Goal: Information Seeking & Learning: Find specific fact

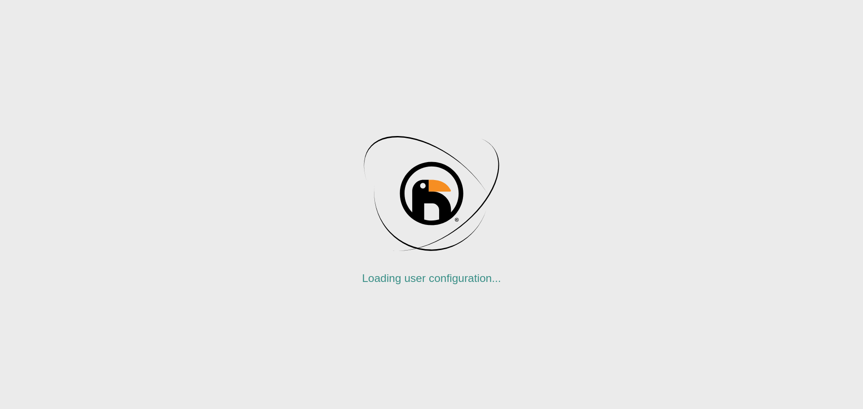
click at [265, 185] on div "Loading user configuration..." at bounding box center [431, 204] width 863 height 409
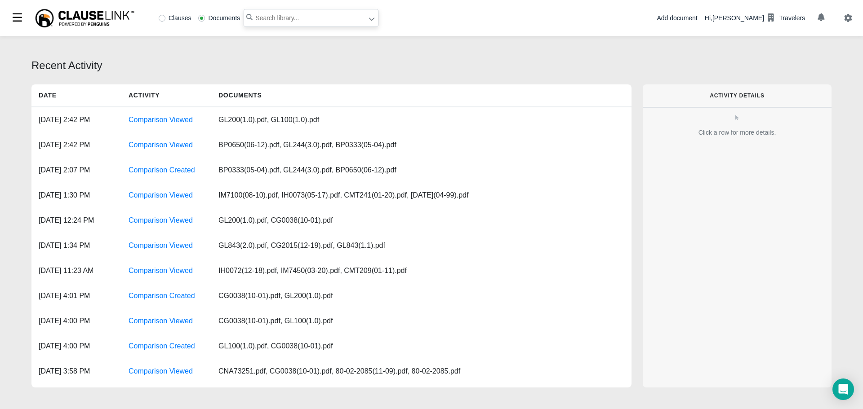
click at [256, 16] on input "text" at bounding box center [311, 18] width 135 height 18
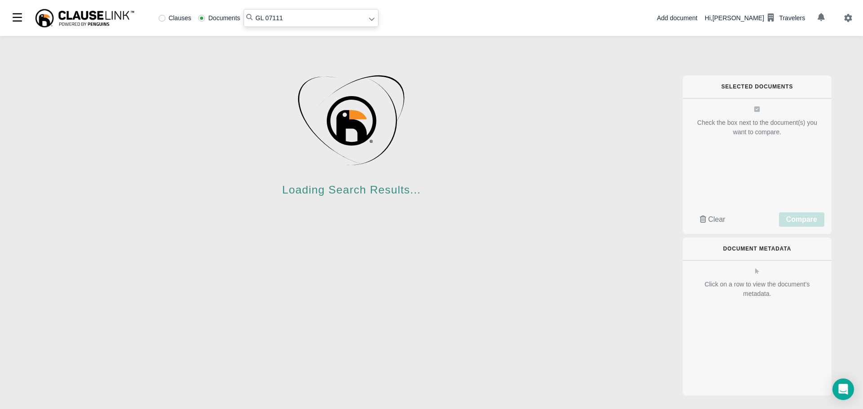
click at [273, 16] on input "GL 07111" at bounding box center [311, 18] width 135 height 18
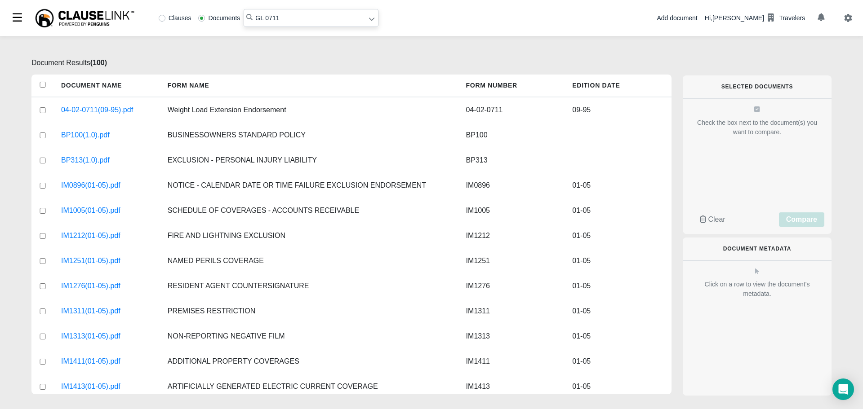
click at [262, 17] on input "GL 0711" at bounding box center [311, 18] width 135 height 18
type input "GL0711"
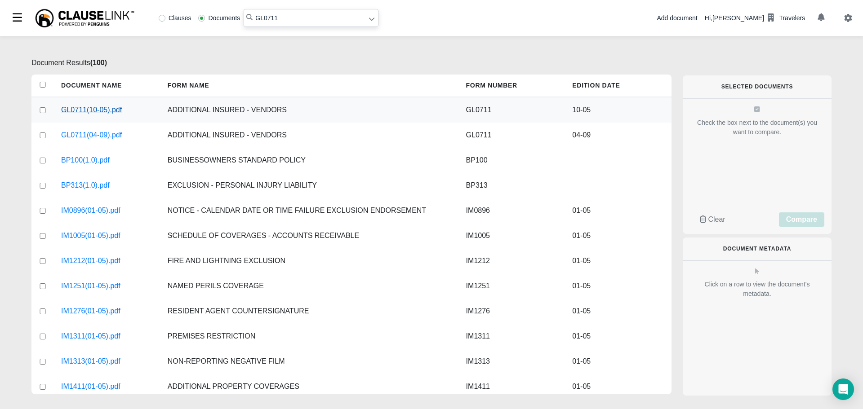
click at [89, 110] on link "GL0711(10-05).pdf" at bounding box center [91, 110] width 61 height 11
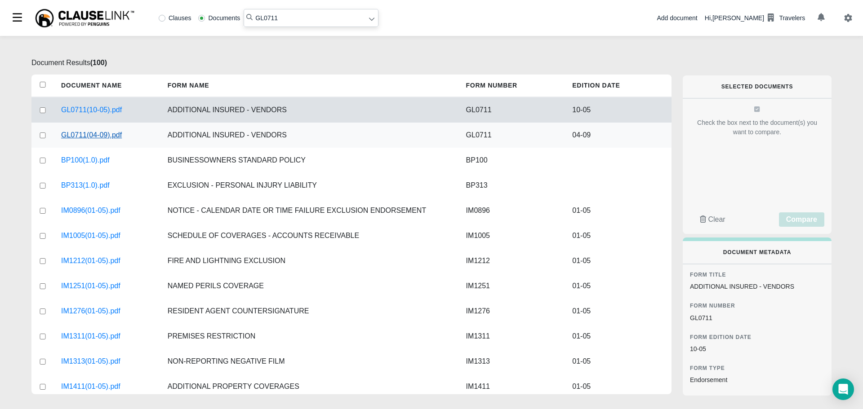
click at [84, 134] on link "GL0711(04-09).pdf" at bounding box center [91, 135] width 61 height 11
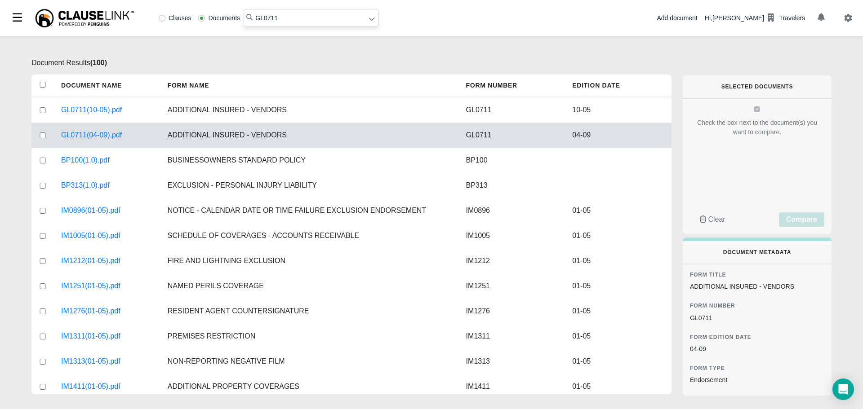
click at [281, 18] on input "GL0711" at bounding box center [311, 18] width 135 height 18
drag, startPoint x: 278, startPoint y: 18, endPoint x: 227, endPoint y: 11, distance: 51.2
click at [227, 11] on div "Clauses Documents GL0711" at bounding box center [266, 18] width 223 height 18
type input ""Exclusion""
drag, startPoint x: 162, startPoint y: 18, endPoint x: 187, endPoint y: 17, distance: 24.7
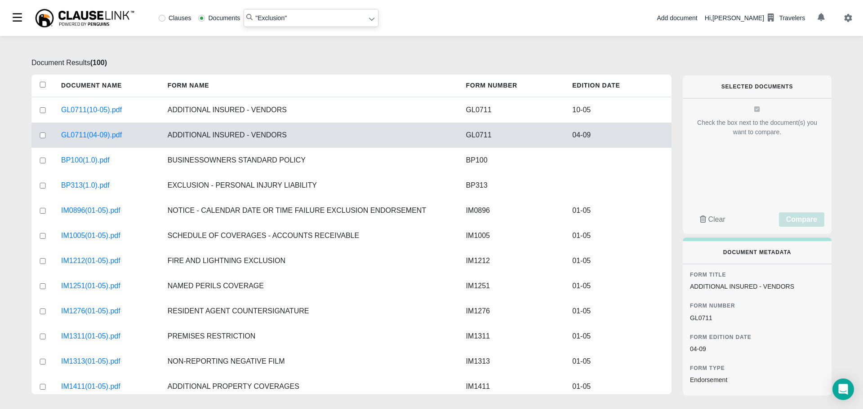
click at [163, 19] on label "Clauses" at bounding box center [175, 18] width 33 height 6
radio input "true"
click at [369, 20] on icon at bounding box center [371, 19] width 6 height 6
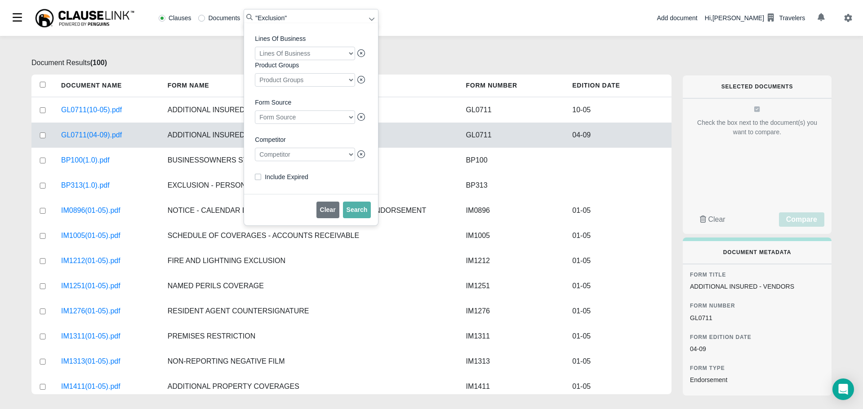
click at [319, 158] on div at bounding box center [305, 154] width 100 height 13
click at [250, 191] on div "Lines Of Business Lines Of Business Product Groups Product Groups Form Source F…" at bounding box center [311, 108] width 134 height 171
click at [289, 161] on div at bounding box center [305, 154] width 100 height 13
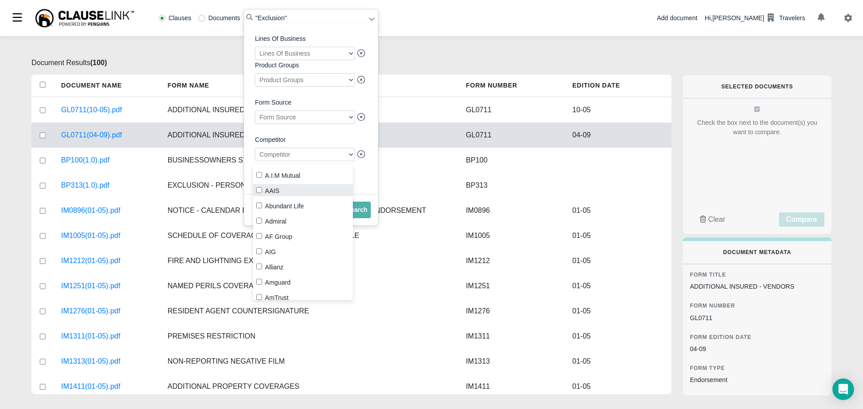
click at [261, 189] on input "AAIS" at bounding box center [259, 190] width 6 height 6
checkbox input "true"
click at [360, 213] on span "Search" at bounding box center [356, 209] width 21 height 7
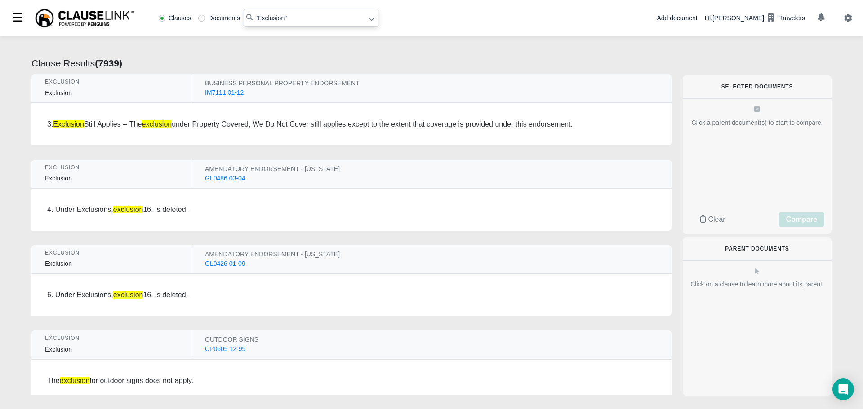
click at [217, 92] on div "IM7111 01-12" at bounding box center [224, 92] width 39 height 9
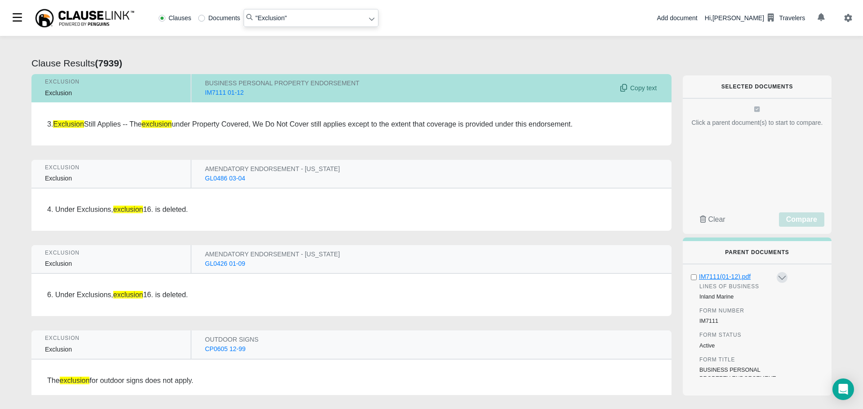
click at [731, 277] on div "IM7111(01-12).pdf" at bounding box center [737, 276] width 76 height 9
click at [211, 176] on div "GL0486 03-04" at bounding box center [225, 178] width 40 height 9
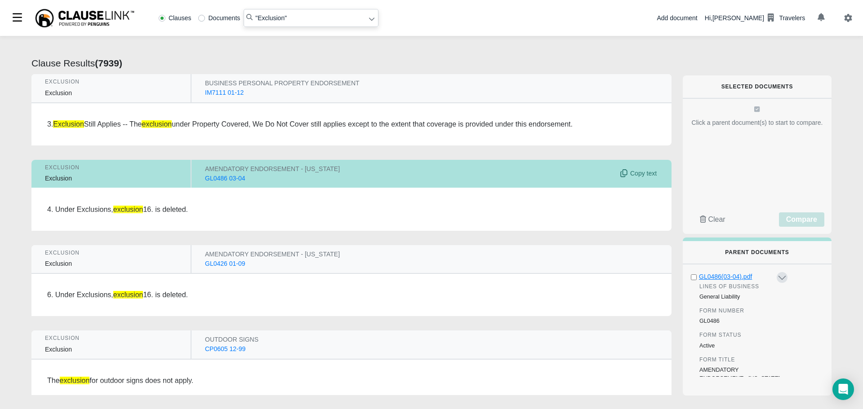
click at [726, 276] on div "GL0486(03-04).pdf" at bounding box center [737, 276] width 76 height 9
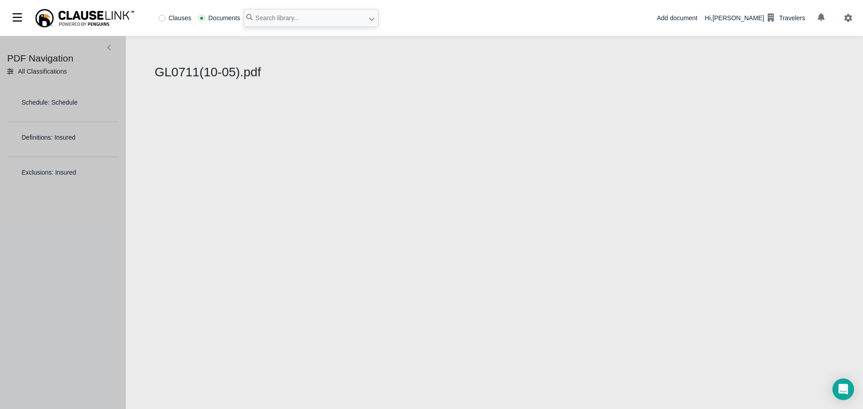
select select "1"
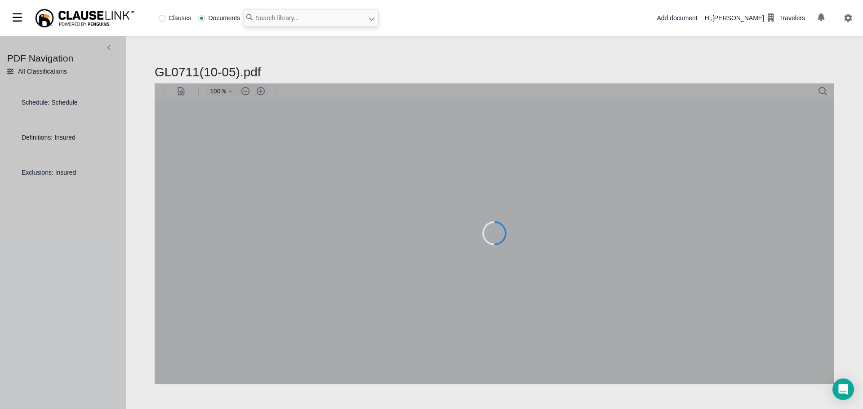
type input "79"
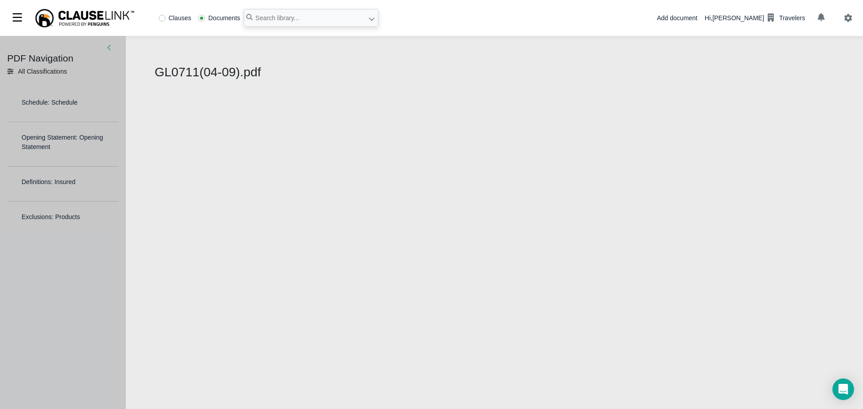
select select "1"
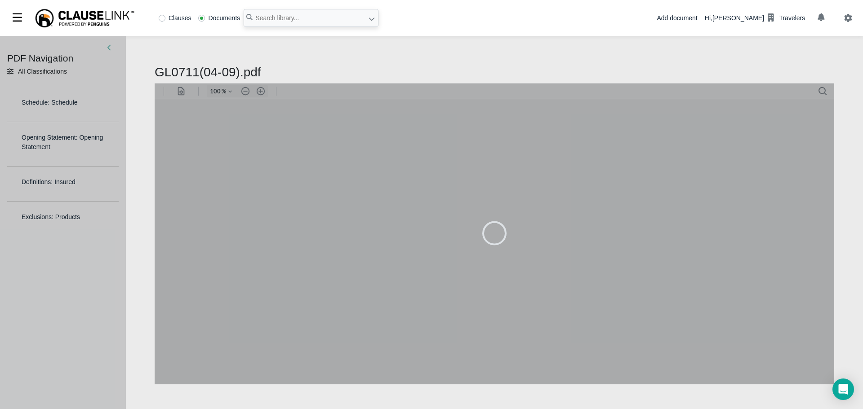
type input "79"
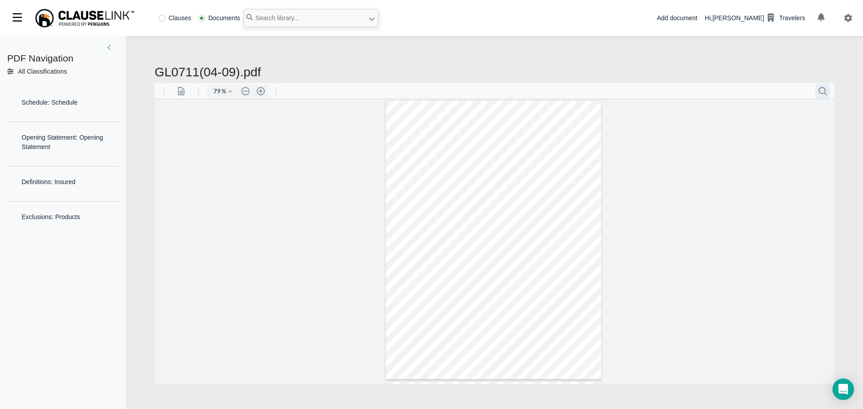
click at [823, 87] on button ".cls-1{fill:#abb0c4;} icon - header - search" at bounding box center [822, 91] width 14 height 14
click at [715, 114] on input "Search document" at bounding box center [769, 112] width 113 height 9
type input "Exclusion"
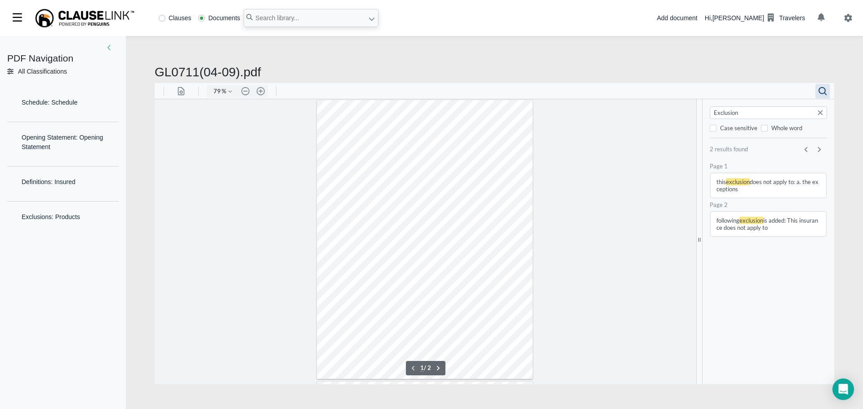
scroll to position [0, 0]
type input "2"
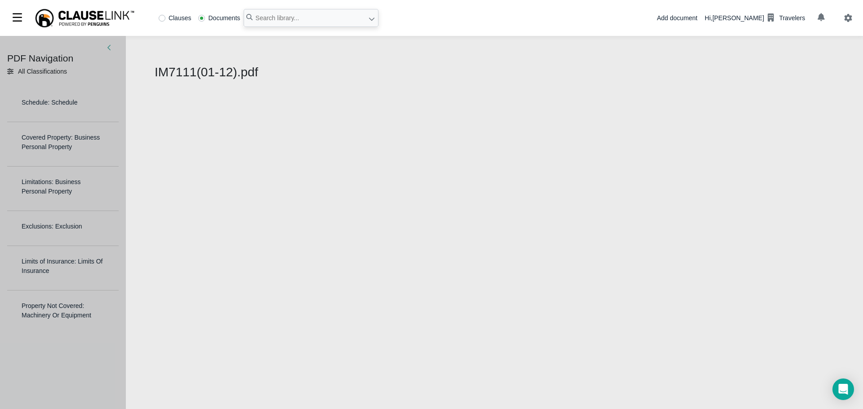
select select "1"
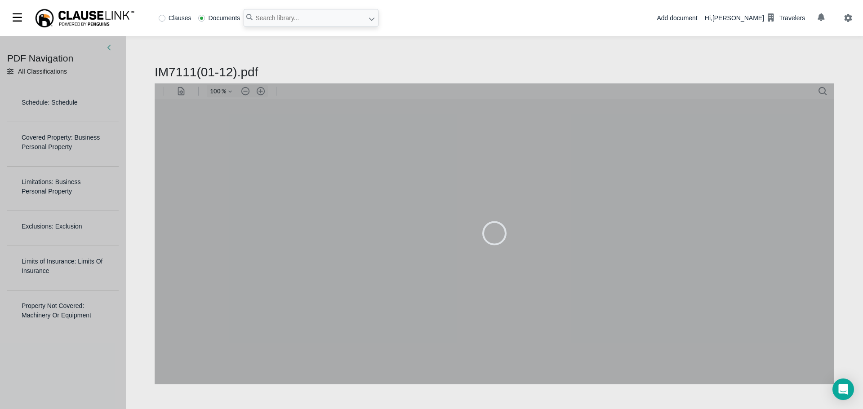
type input "79"
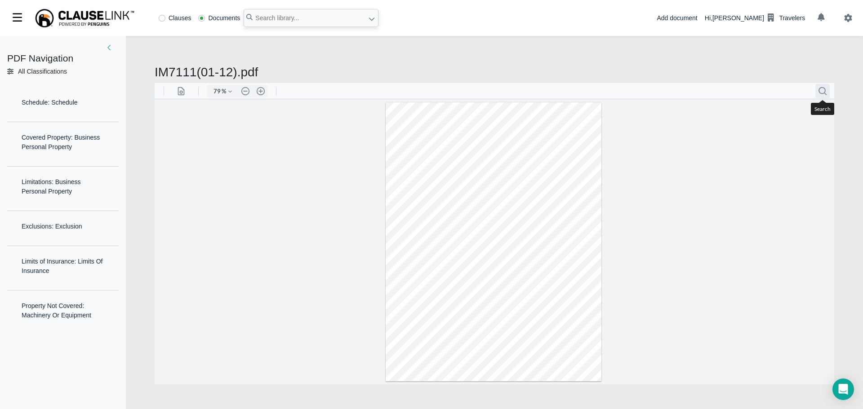
click at [823, 92] on button ".cls-1{fill:#abb0c4;} icon - header - search" at bounding box center [822, 91] width 14 height 14
click at [744, 111] on input "Search document" at bounding box center [769, 112] width 113 height 9
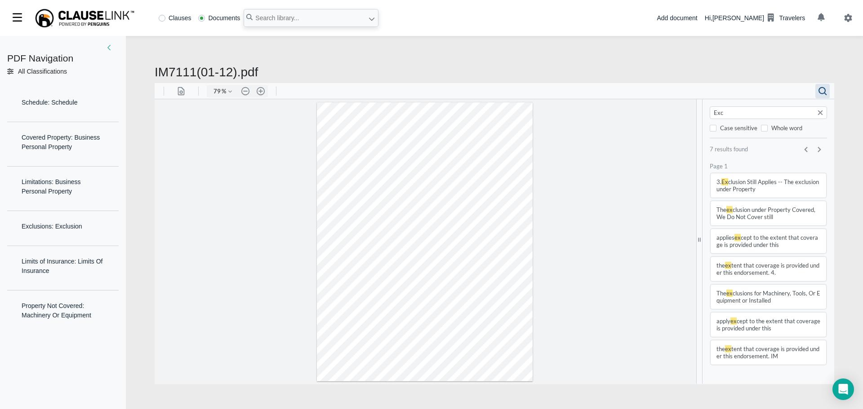
type input "Excl"
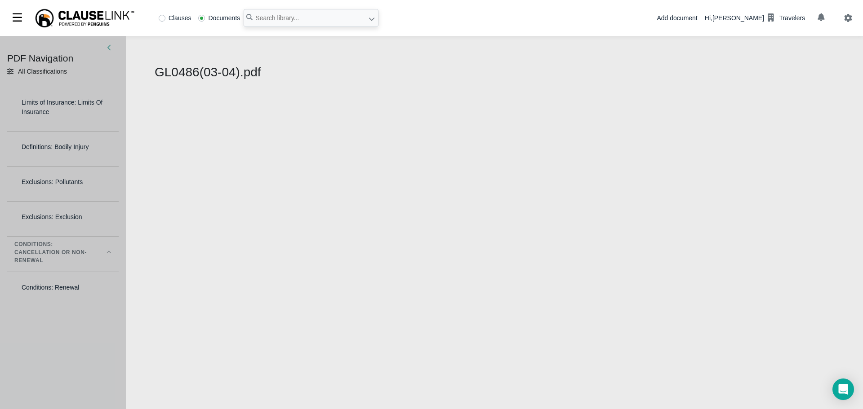
select select "1"
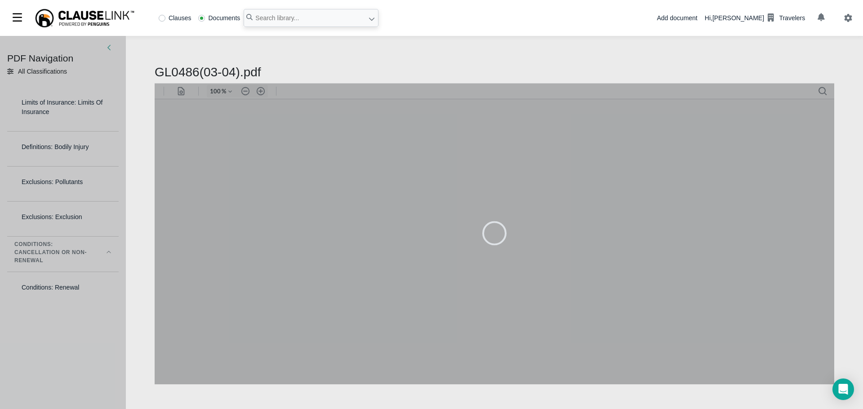
type input "79"
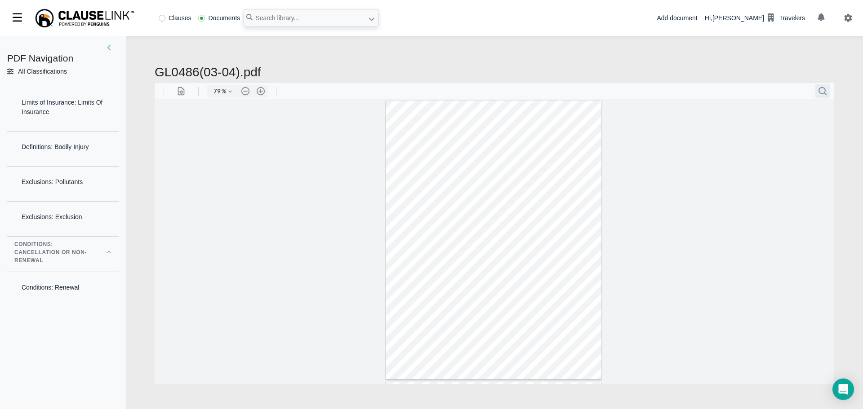
click at [826, 88] on button ".cls-1{fill:#abb0c4;} icon - header - search" at bounding box center [822, 91] width 14 height 14
click at [739, 116] on input "Search document" at bounding box center [769, 112] width 113 height 9
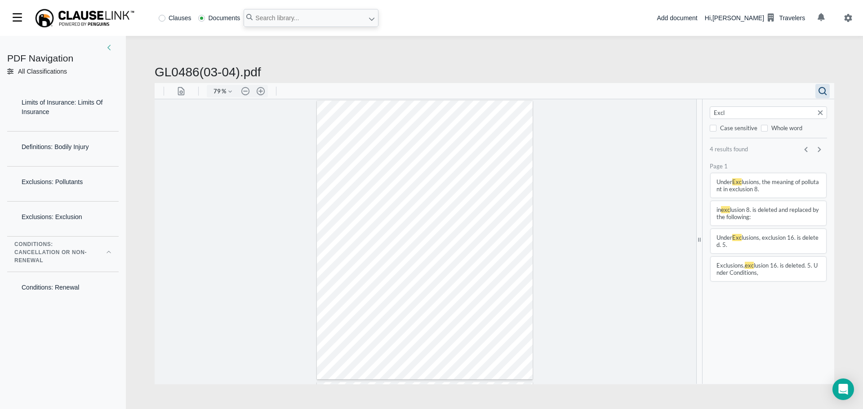
type input "Exclu"
type input "1"
type input "Exclu"
